Goal: Navigation & Orientation: Find specific page/section

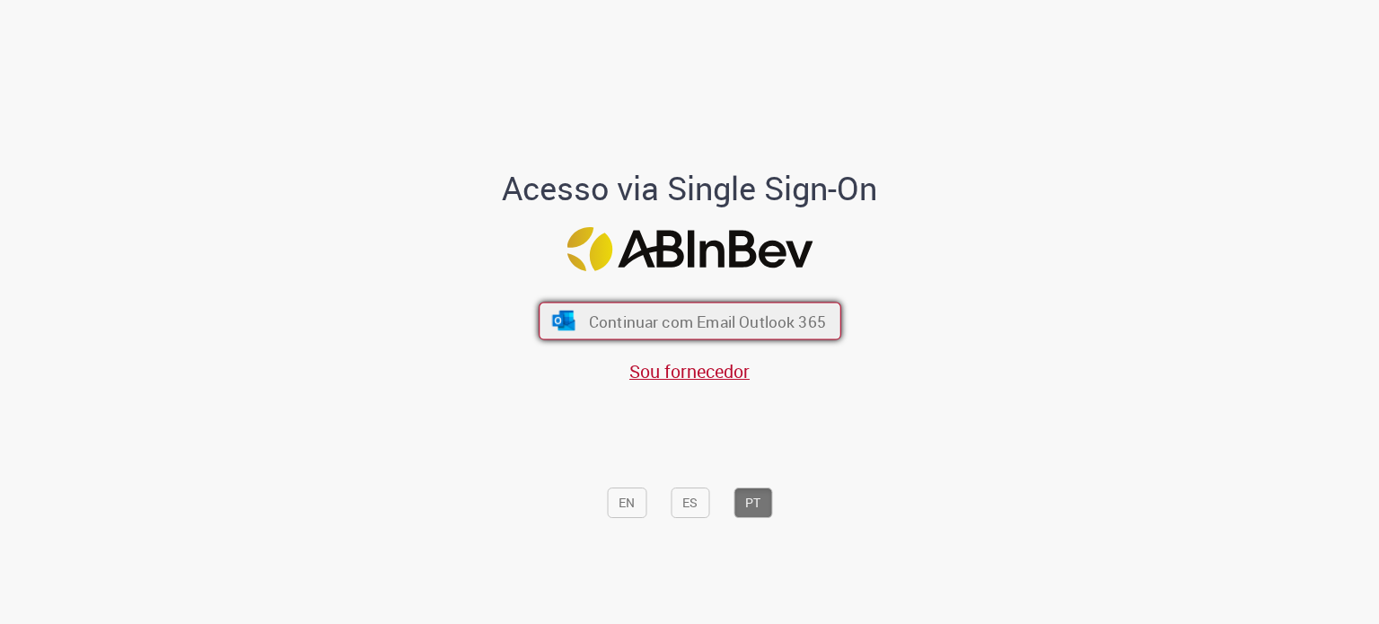
click at [769, 313] on span "Continuar com Email Outlook 365" at bounding box center [706, 321] width 237 height 21
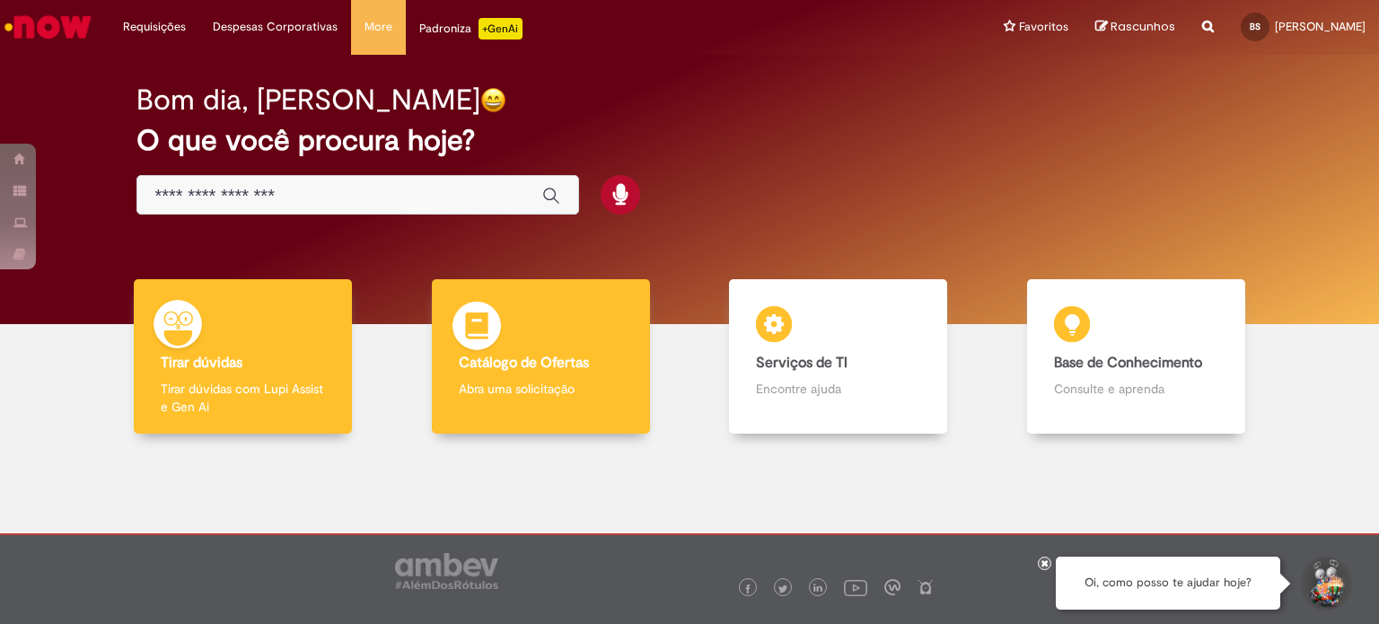
click at [503, 363] on b "Catálogo de Ofertas" at bounding box center [524, 363] width 130 height 18
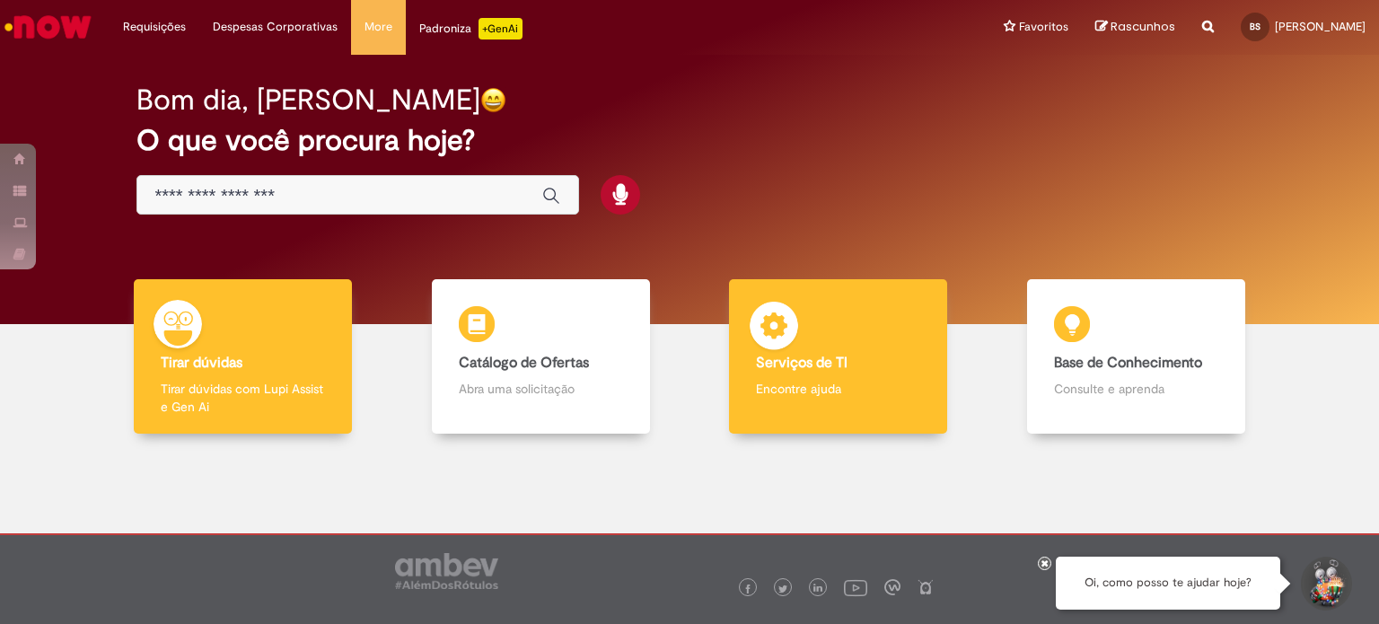
click at [796, 370] on b "Serviços de TI" at bounding box center [802, 363] width 92 height 18
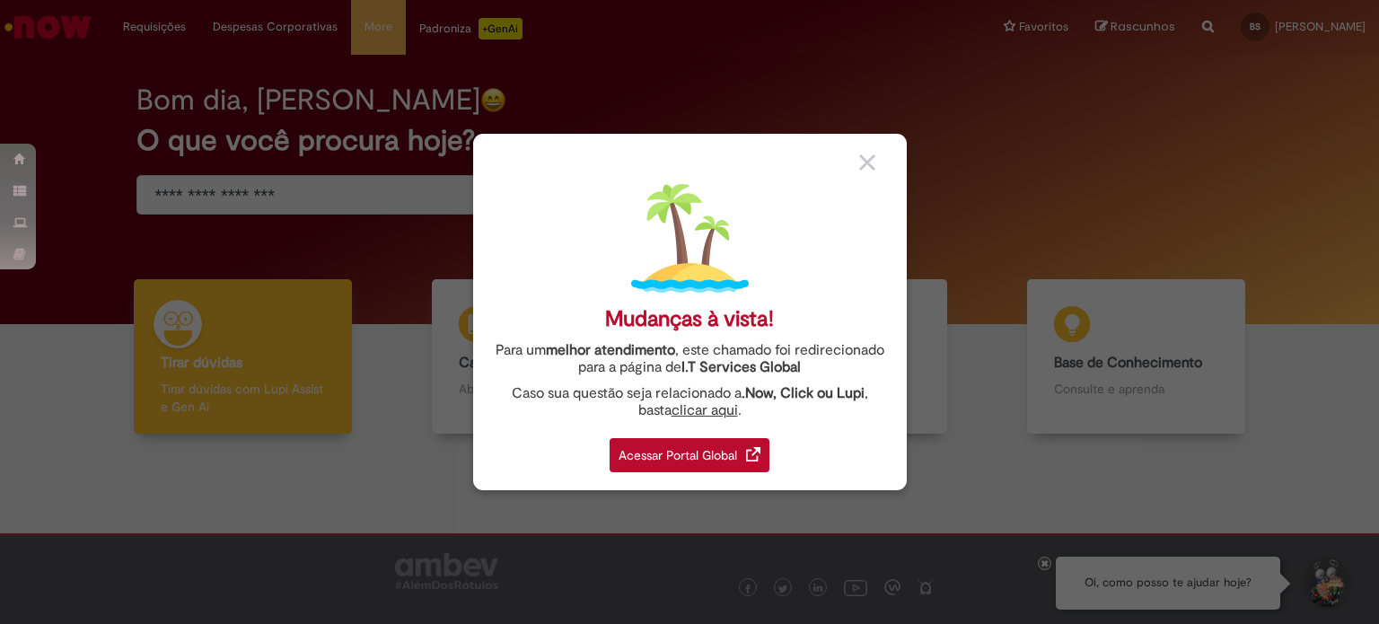
click at [746, 454] on div "Acessar Portal Global" at bounding box center [690, 455] width 160 height 34
